Goal: Task Accomplishment & Management: Manage account settings

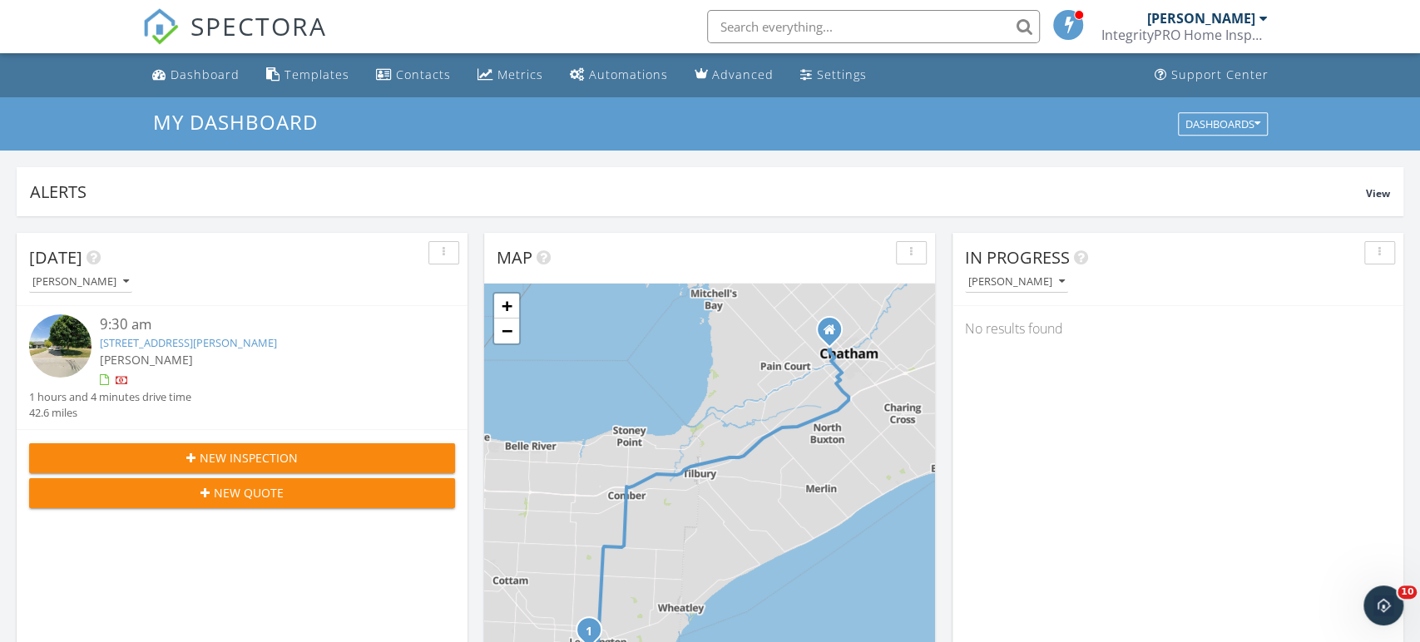
click at [125, 344] on link "28 Carter Ave, ON N8H 5E1" at bounding box center [188, 342] width 177 height 15
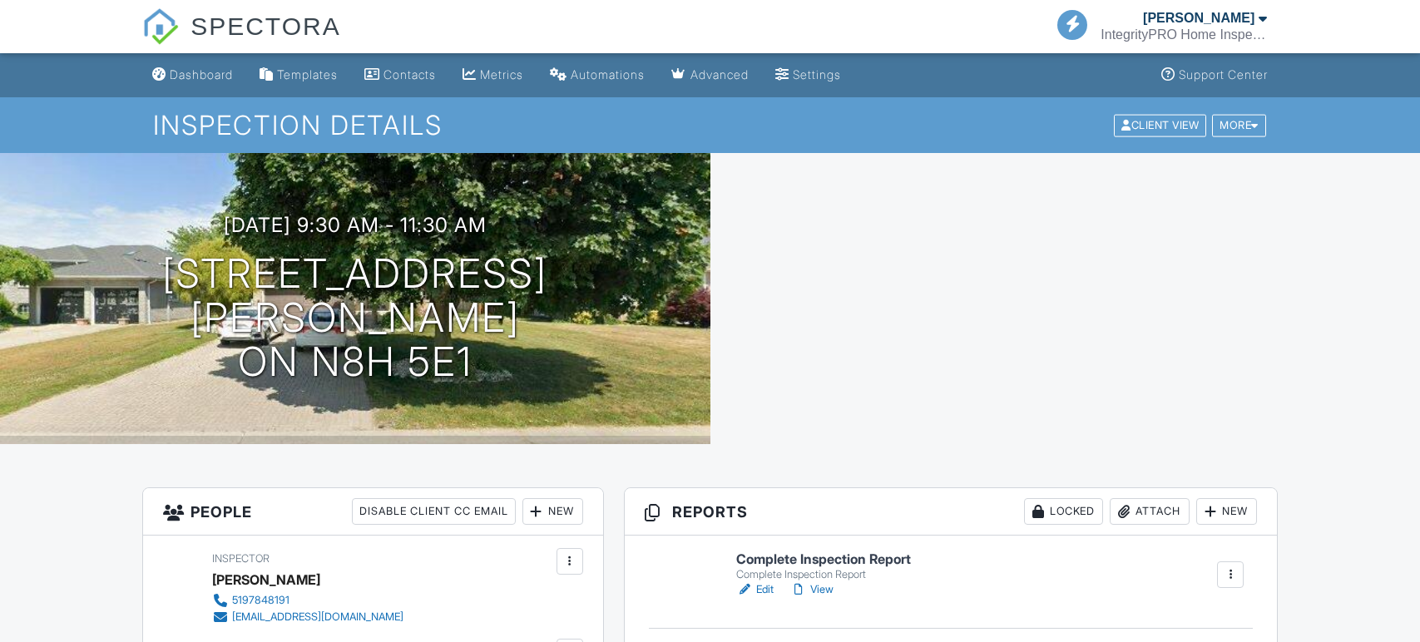
scroll to position [476, 0]
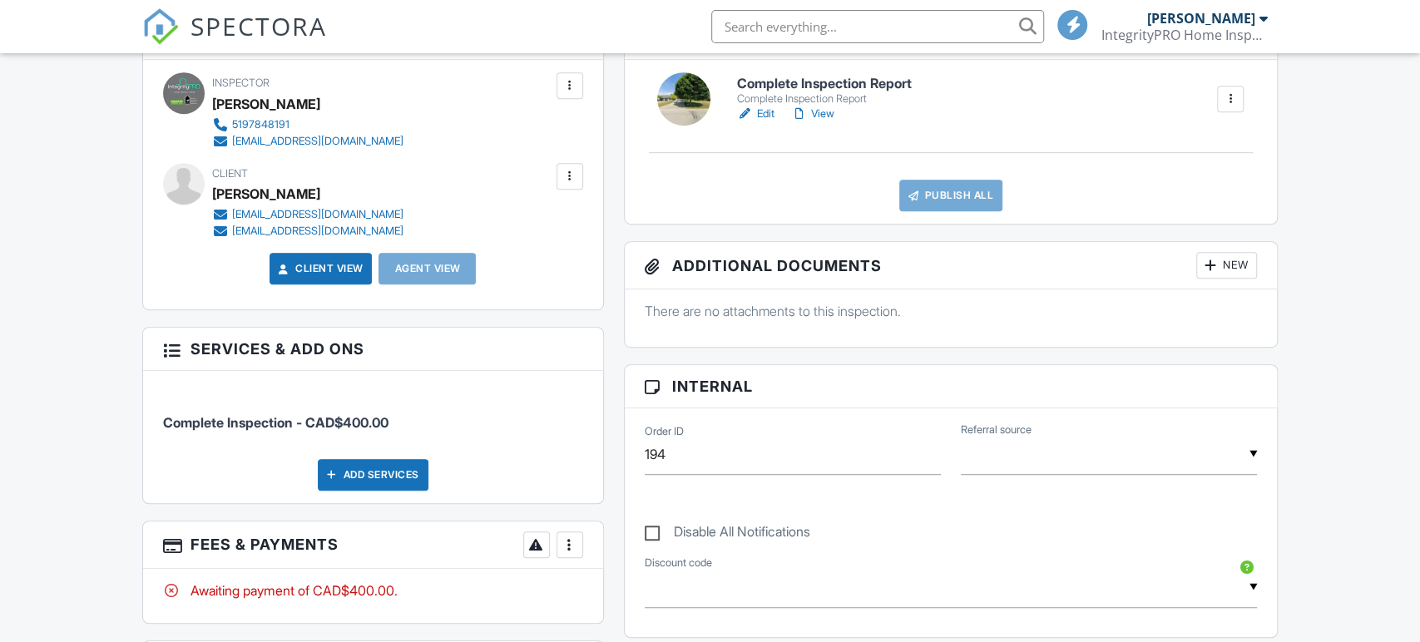
click at [575, 311] on div "People Disable Client CC Email New Client Client's Agent Listing Agent Add Anot…" at bounding box center [373, 400] width 482 height 776
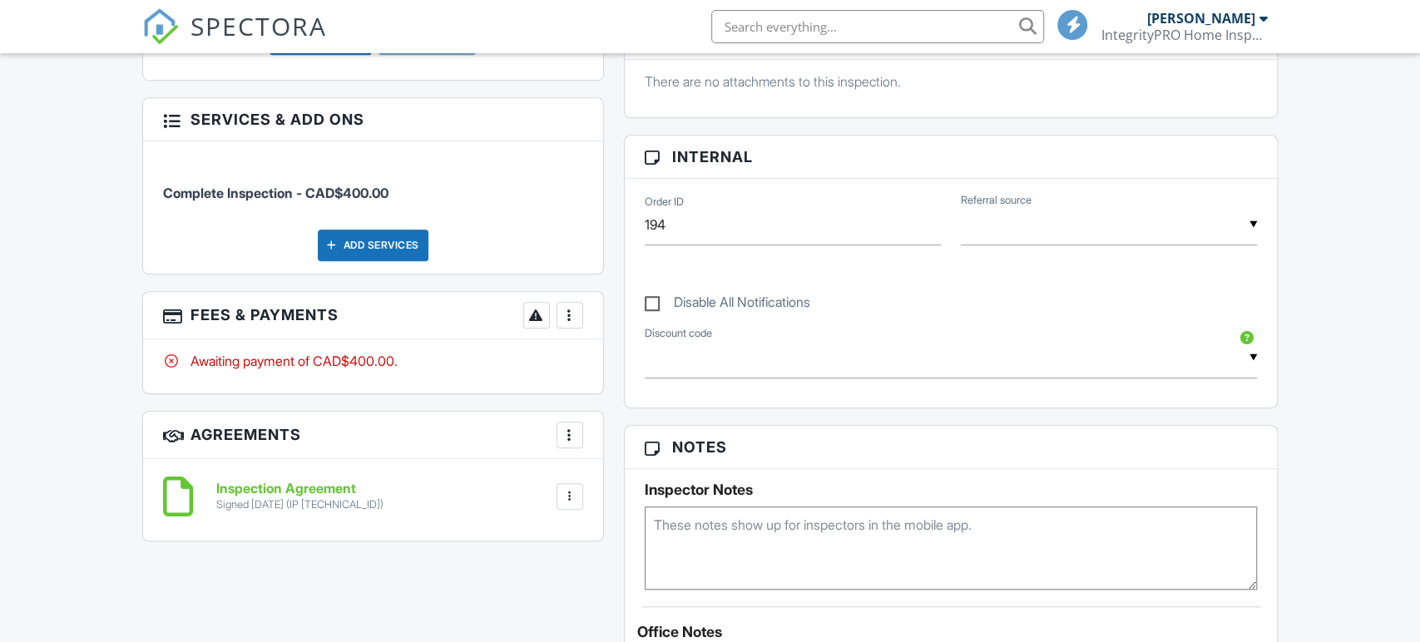
scroll to position [0, 0]
click at [575, 311] on div at bounding box center [570, 315] width 17 height 17
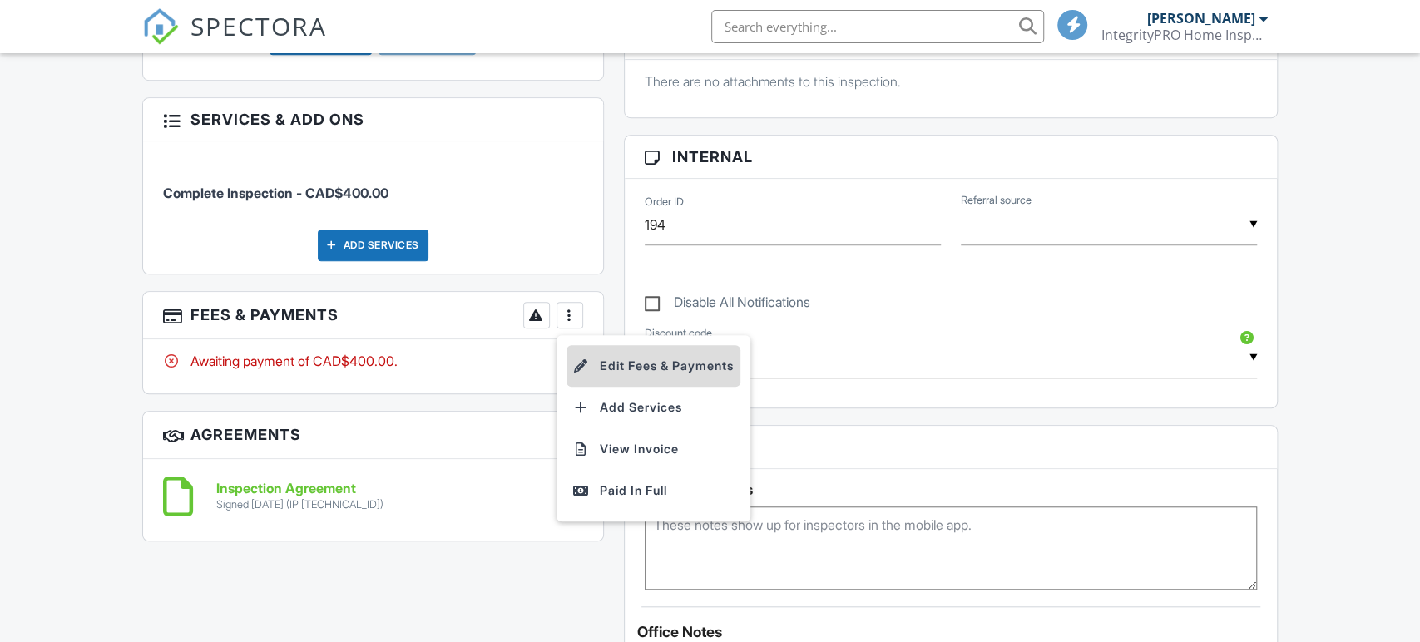
click at [601, 369] on li "Edit Fees & Payments" at bounding box center [654, 366] width 174 height 42
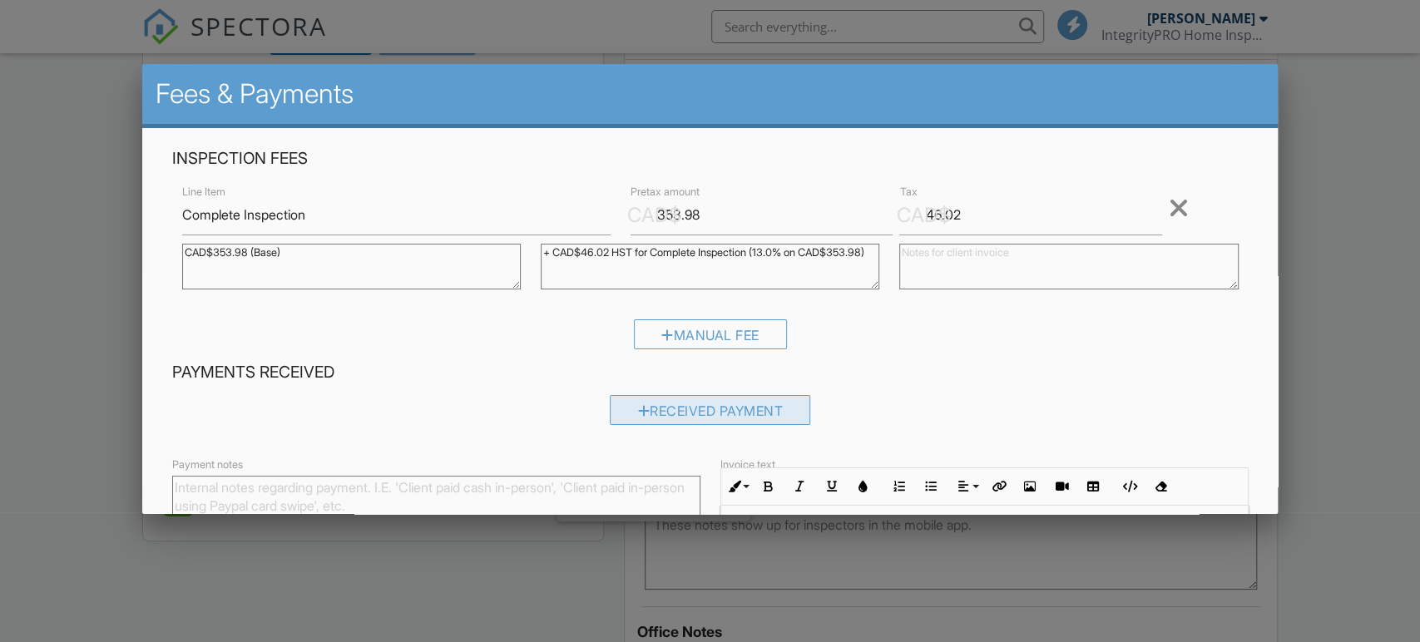
click at [611, 400] on div "Received Payment" at bounding box center [710, 410] width 201 height 30
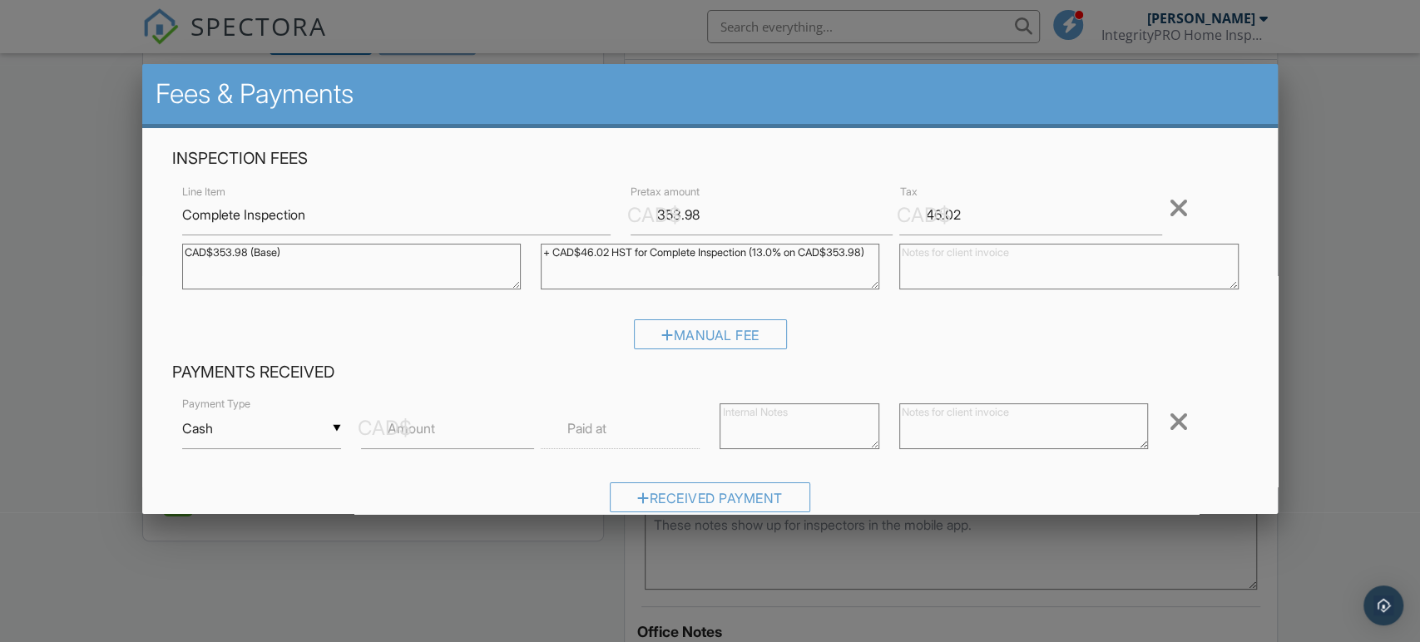
click at [260, 437] on input "Cash" at bounding box center [262, 428] width 160 height 41
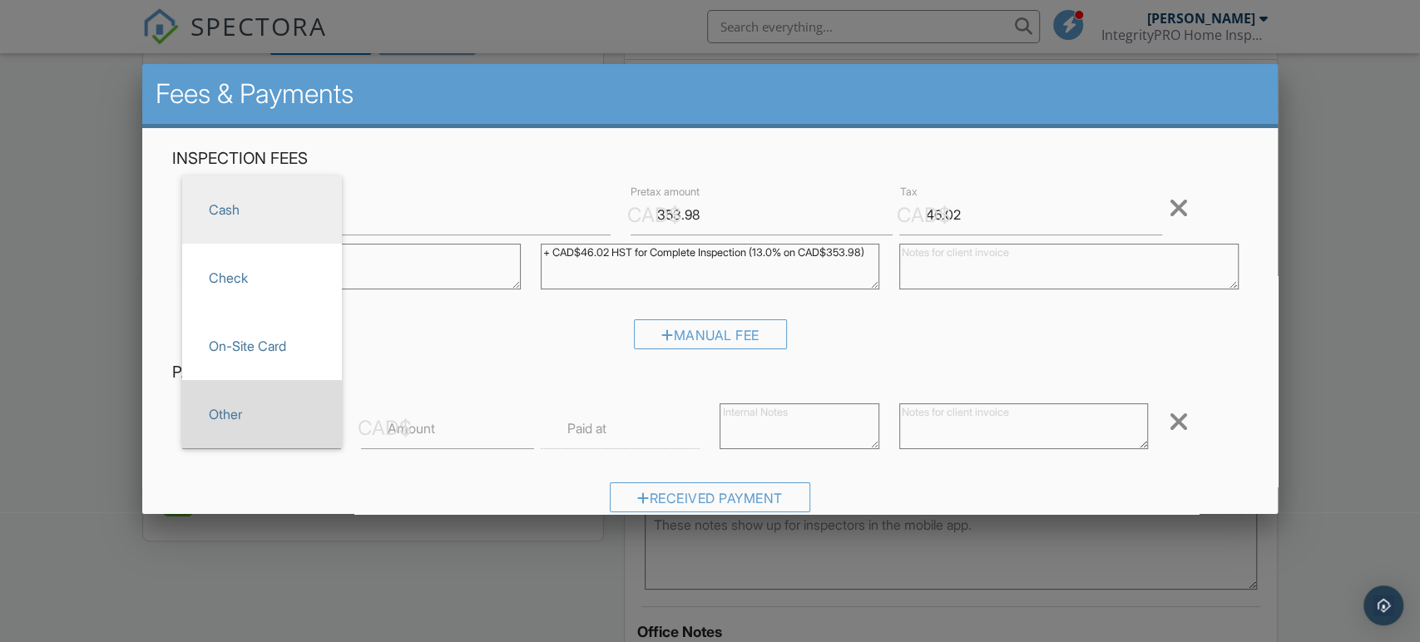
click at [261, 413] on span "Other" at bounding box center [262, 415] width 133 height 42
type input "Other"
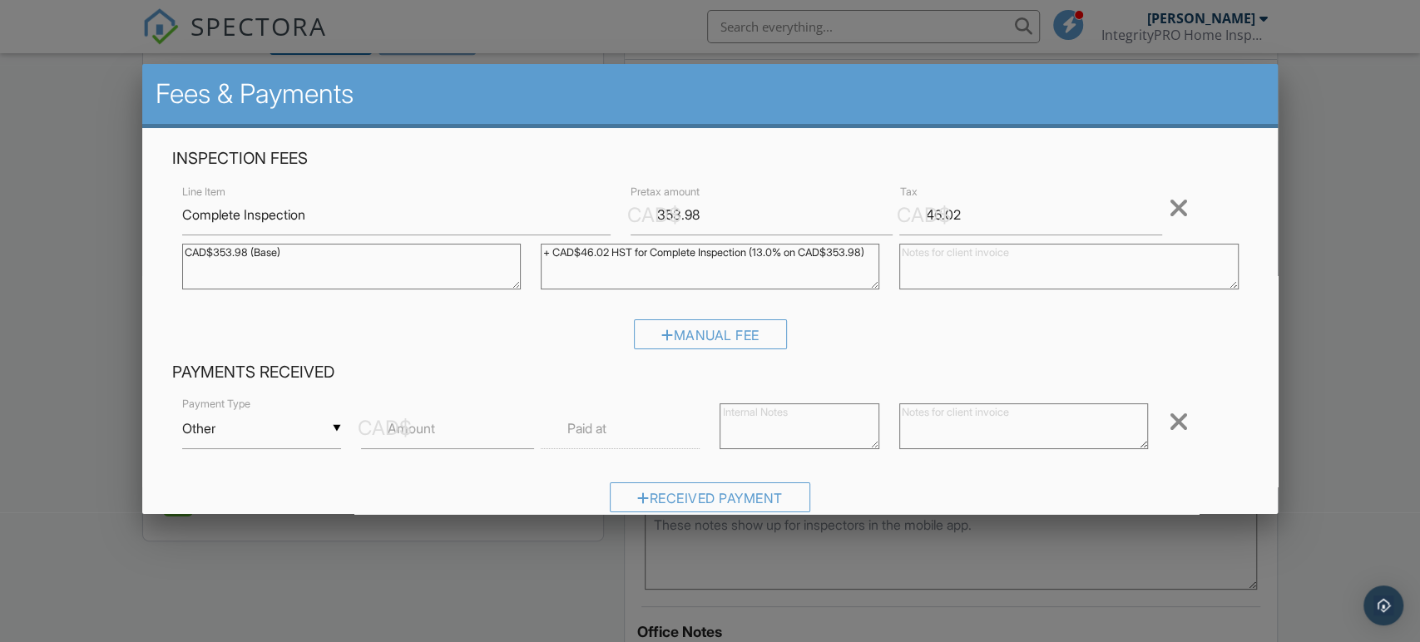
click at [423, 424] on label "Amount" at bounding box center [411, 428] width 47 height 18
click at [423, 424] on input "Amount" at bounding box center [447, 428] width 173 height 41
type input "400"
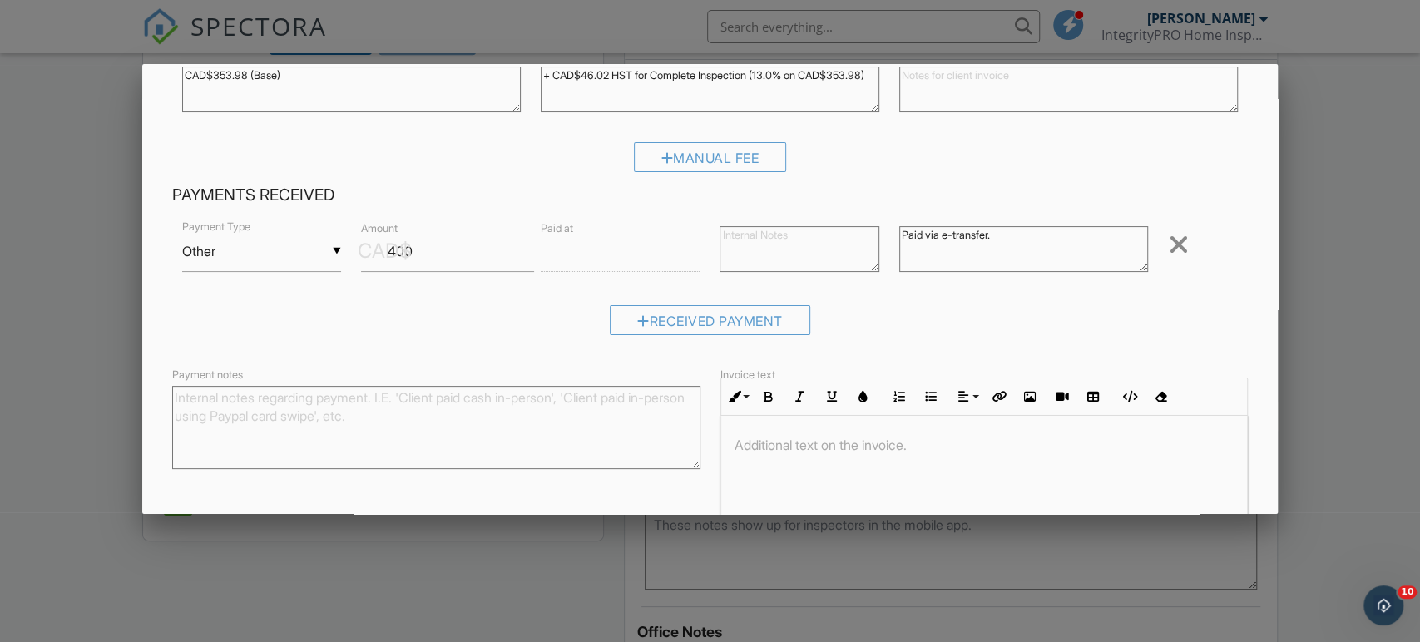
scroll to position [283, 0]
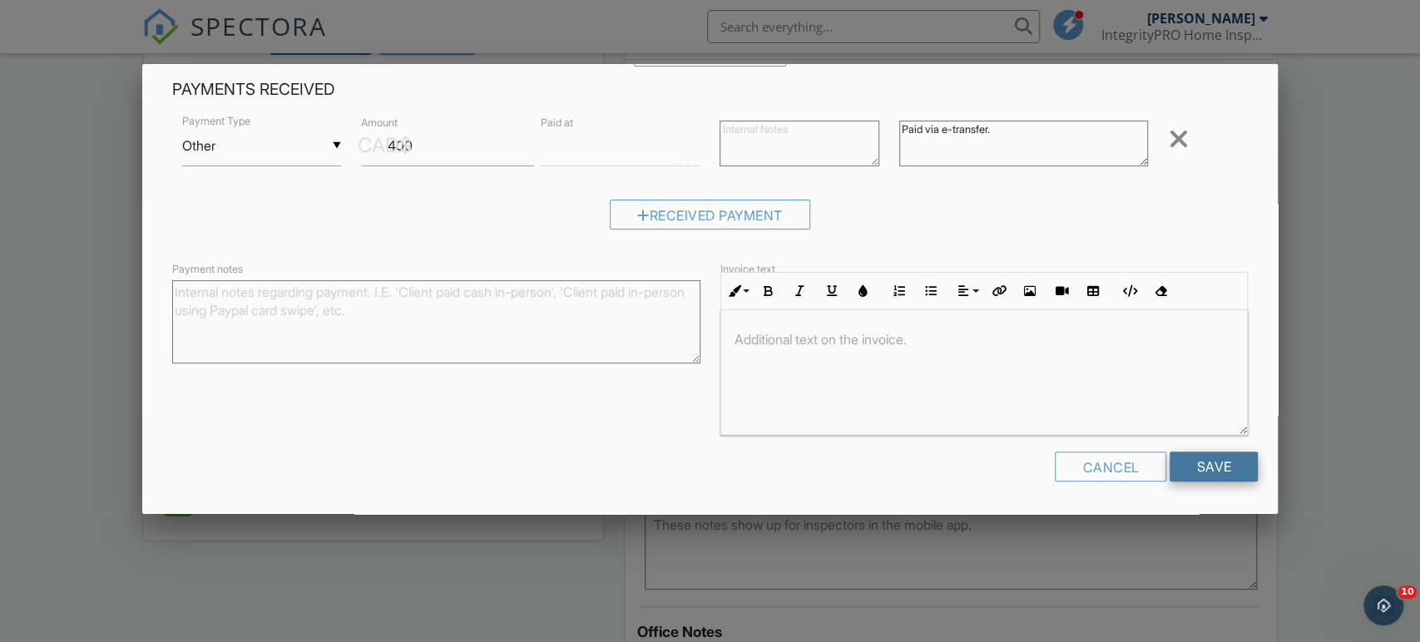
type textarea "Paid via e-transfer."
click at [1229, 476] on input "Save" at bounding box center [1214, 467] width 88 height 30
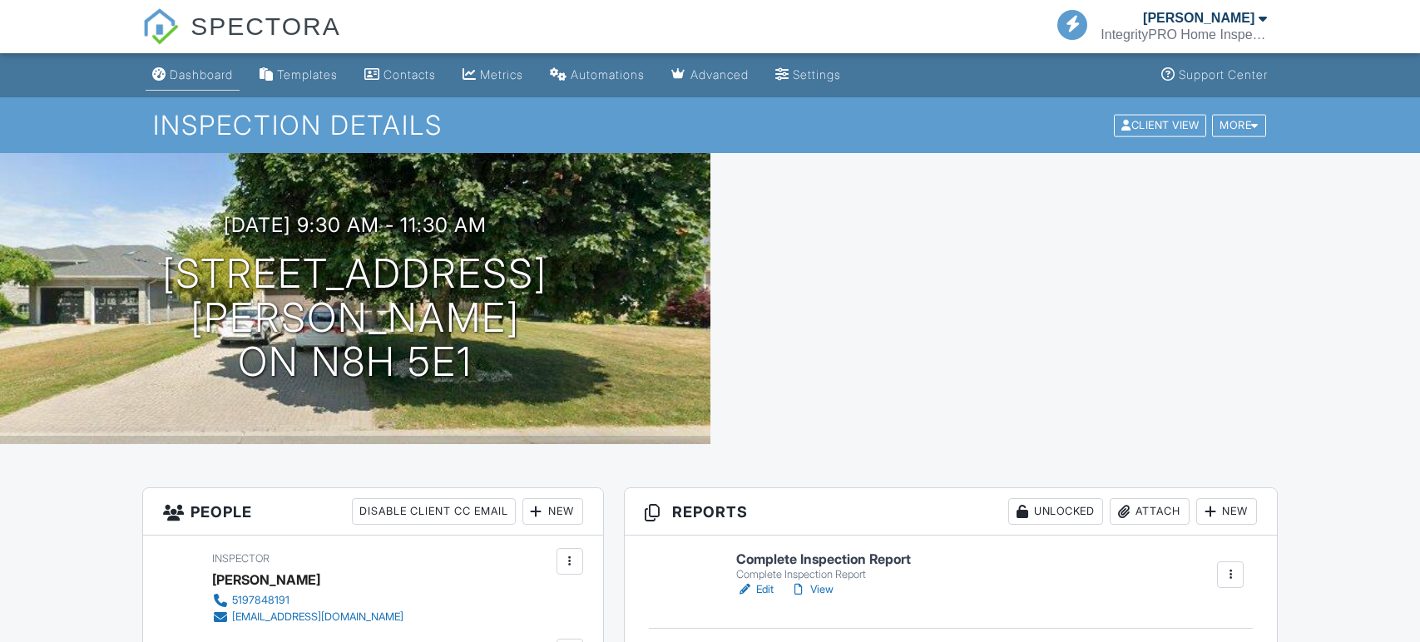
click at [225, 75] on div "Dashboard" at bounding box center [201, 74] width 63 height 14
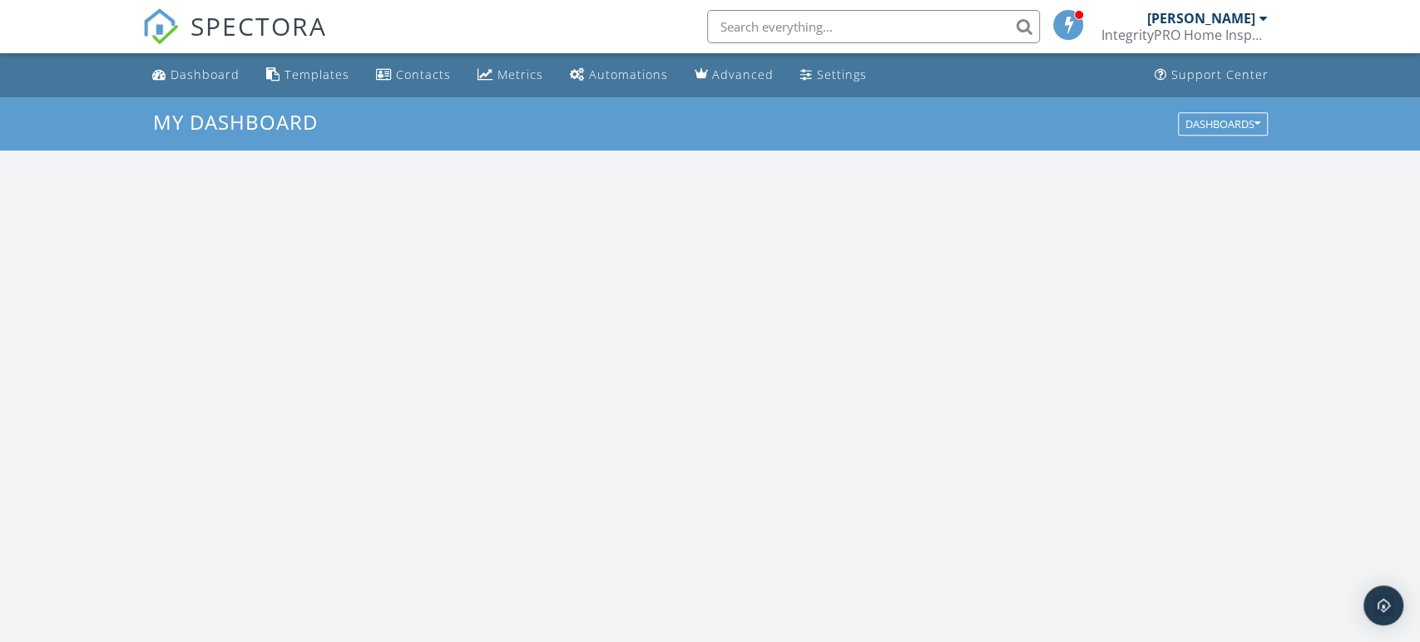
scroll to position [1514, 1420]
